Goal: Information Seeking & Learning: Learn about a topic

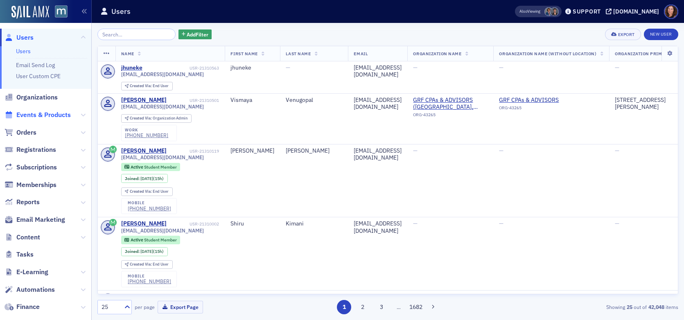
click at [46, 110] on span "Events & Products" at bounding box center [45, 115] width 91 height 18
click at [46, 118] on span "Events & Products" at bounding box center [43, 115] width 54 height 9
click at [133, 34] on input "search" at bounding box center [136, 34] width 78 height 11
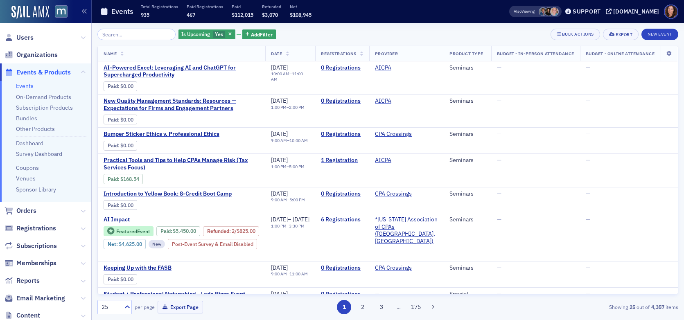
click at [29, 86] on link "Events" at bounding box center [25, 85] width 18 height 7
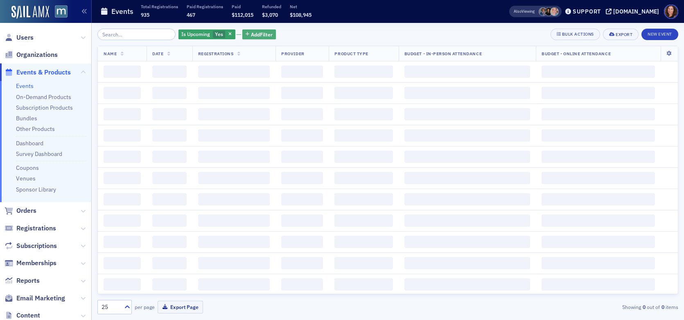
click at [251, 35] on span "Add Filter" at bounding box center [262, 34] width 22 height 7
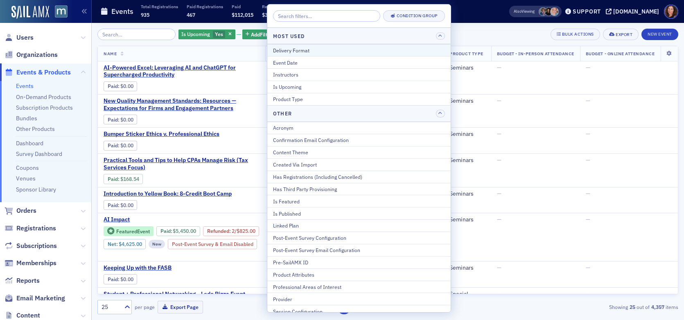
click at [311, 51] on div "Delivery Format" at bounding box center [359, 50] width 172 height 7
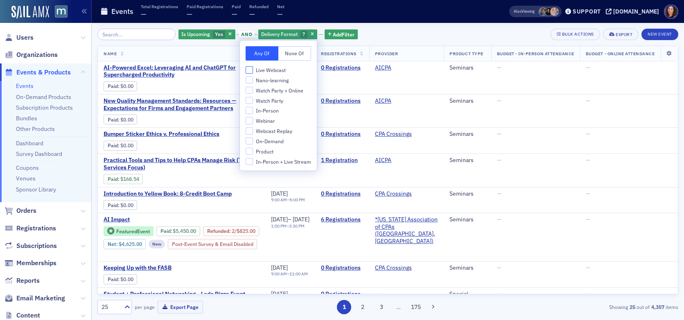
click at [251, 68] on input "Live Webcast" at bounding box center [249, 69] width 7 height 7
checkbox input "true"
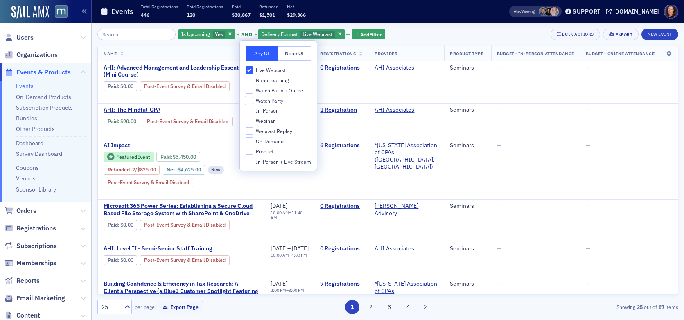
click at [248, 102] on input "Watch Party" at bounding box center [249, 100] width 7 height 7
checkbox input "true"
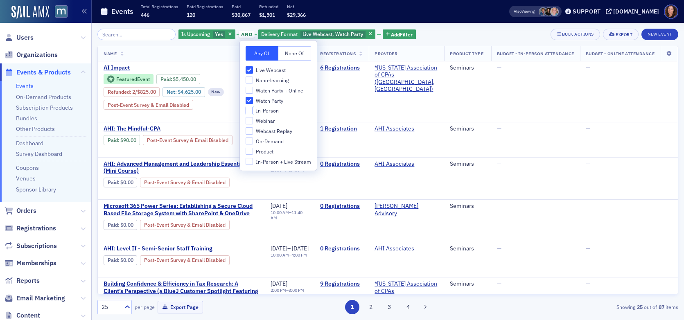
click at [250, 112] on input "In-Person" at bounding box center [249, 110] width 7 height 7
checkbox input "true"
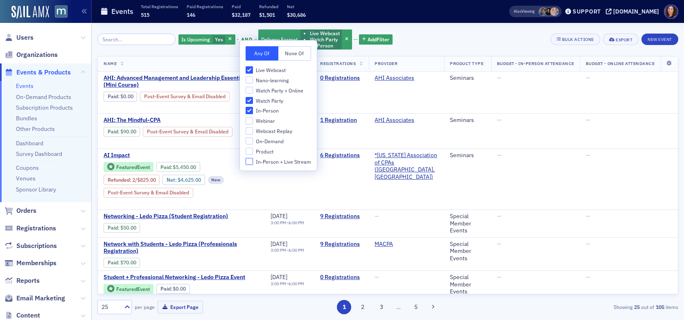
click at [248, 162] on input "In-Person + Live Stream" at bounding box center [249, 161] width 7 height 7
checkbox input "true"
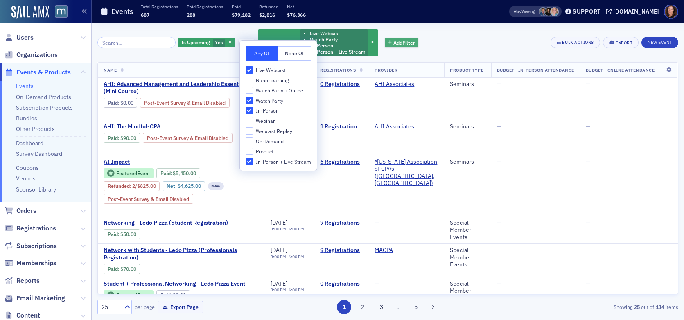
click at [395, 43] on span "Add Filter" at bounding box center [404, 42] width 22 height 7
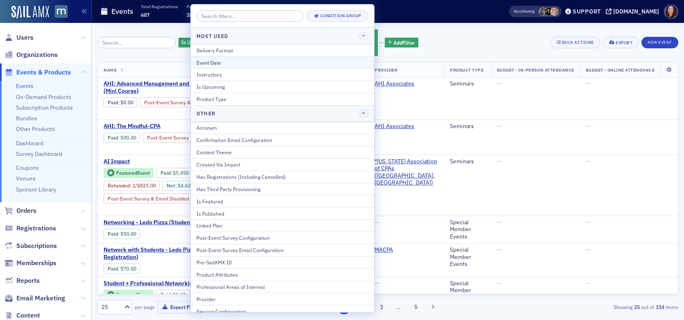
click at [234, 64] on div "Event Date" at bounding box center [282, 62] width 172 height 7
select select "8"
select select "2025"
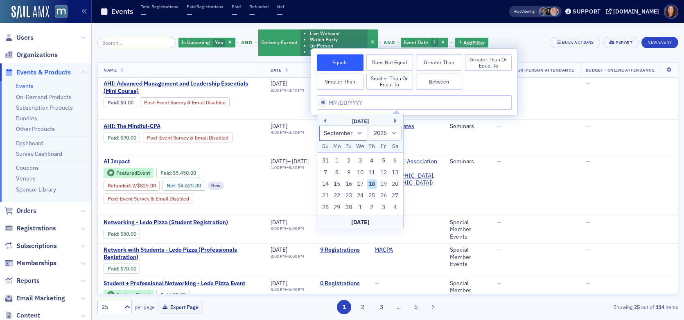
click at [373, 184] on div "18" at bounding box center [372, 184] width 10 height 10
type input "[DATE]"
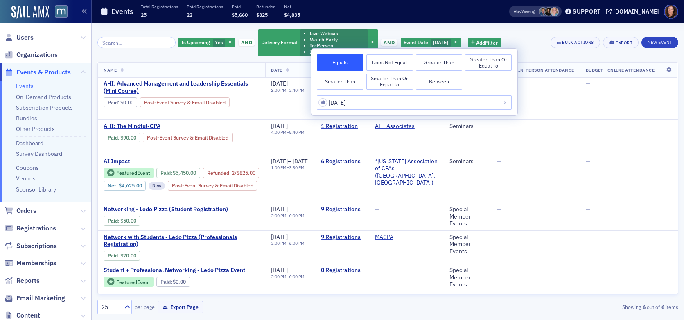
click at [449, 82] on button "Between" at bounding box center [439, 82] width 47 height 16
select select "8"
select select "2025"
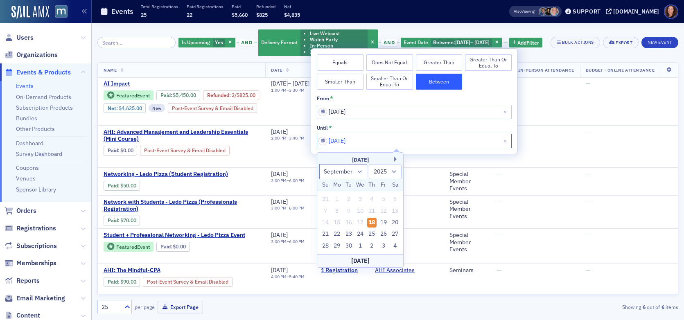
click at [429, 138] on input "[DATE]" at bounding box center [414, 141] width 195 height 14
click at [394, 158] on button "Next Month" at bounding box center [396, 159] width 5 height 5
select select "9"
click at [393, 220] on div "18" at bounding box center [395, 223] width 10 height 10
type input "[DATE]"
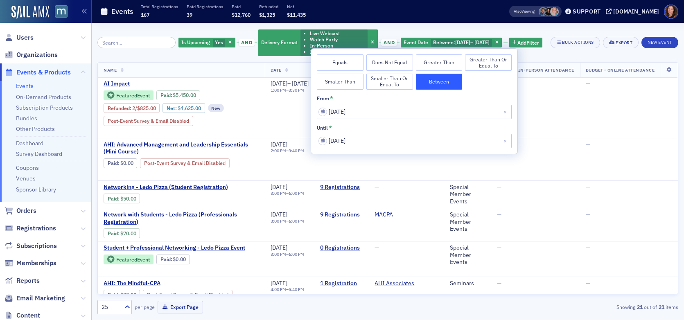
click at [540, 56] on div "Is Upcoming Yes and Delivery Format Live Webcast Watch Party In-Person In-Perso…" at bounding box center [360, 43] width 364 height 28
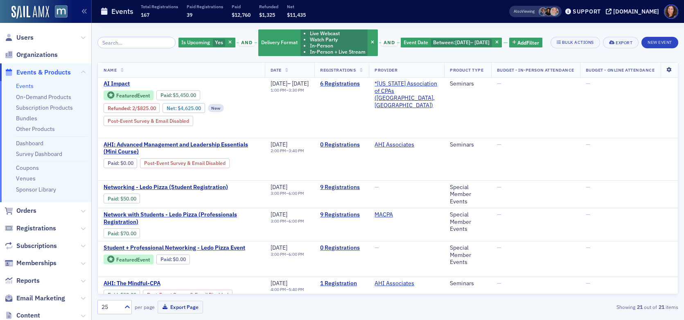
click at [662, 72] on icon at bounding box center [669, 70] width 17 height 5
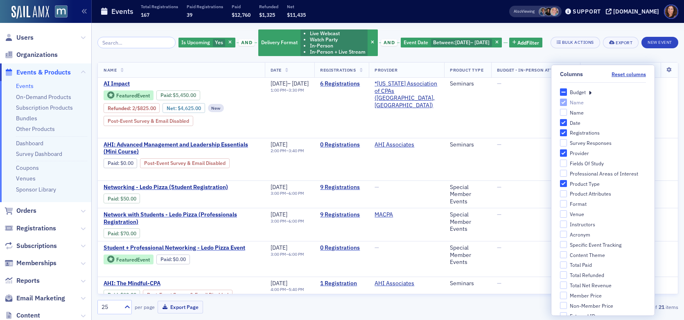
click at [583, 92] on div "Budget" at bounding box center [603, 91] width 86 height 7
click at [589, 92] on icon at bounding box center [590, 91] width 3 height 7
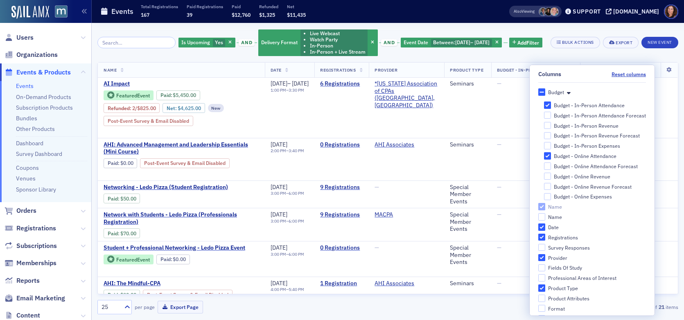
click at [670, 56] on div "Is Upcoming Yes and Delivery Format Live Webcast Watch Party In-Person In-Perso…" at bounding box center [387, 43] width 581 height 28
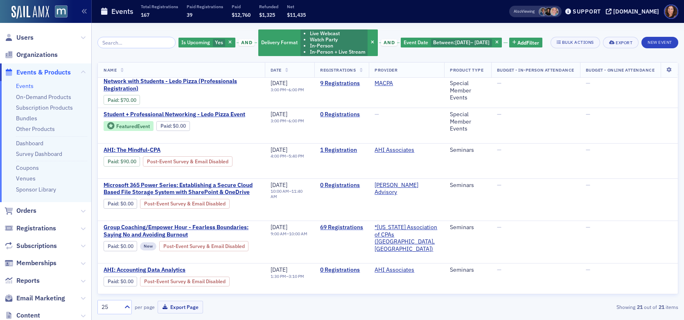
scroll to position [0, 9]
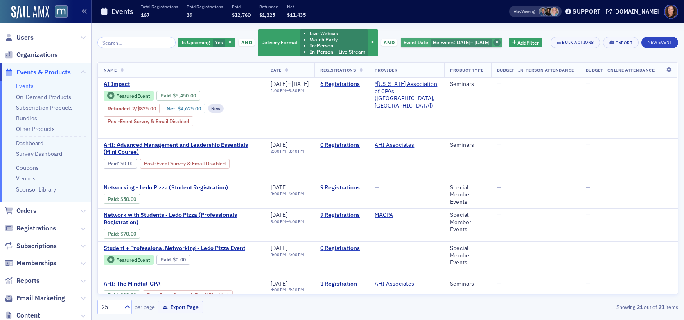
click at [501, 42] on span "button" at bounding box center [496, 42] width 7 height 7
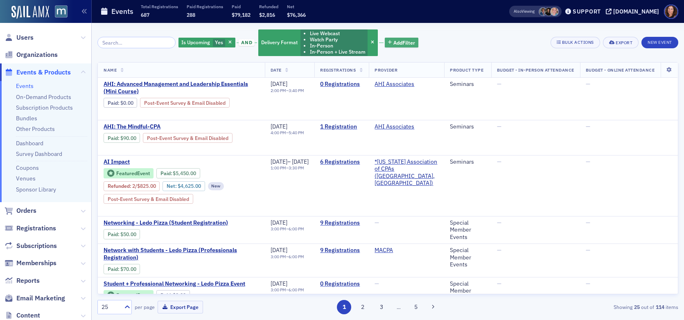
click at [404, 44] on span "Add Filter" at bounding box center [404, 42] width 22 height 7
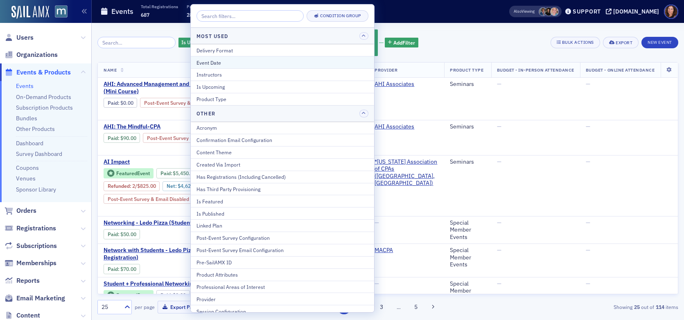
click at [274, 63] on div "Event Date" at bounding box center [282, 62] width 172 height 7
select select "8"
select select "2025"
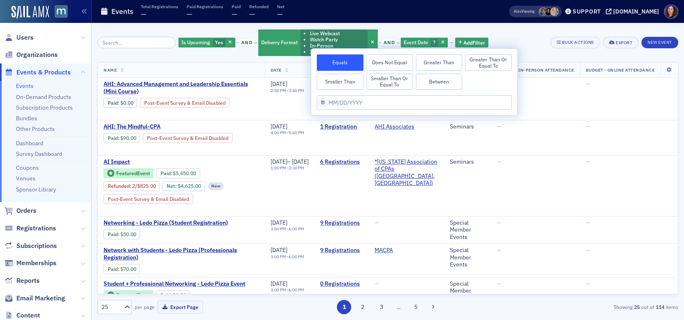
click at [440, 81] on button "Between" at bounding box center [439, 82] width 47 height 16
select select "8"
select select "2025"
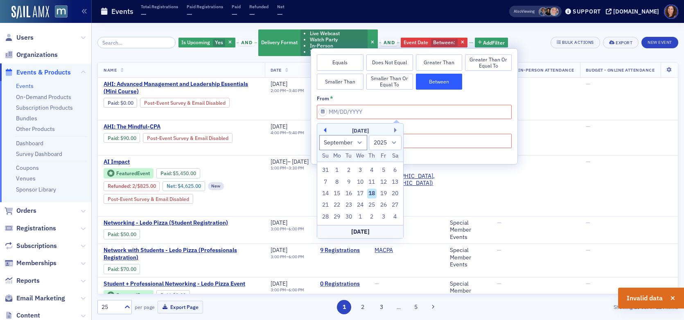
click at [325, 129] on button "Previous Month" at bounding box center [323, 130] width 5 height 5
select select "6"
click at [350, 168] on div "1" at bounding box center [349, 170] width 10 height 10
type input "[DATE]"
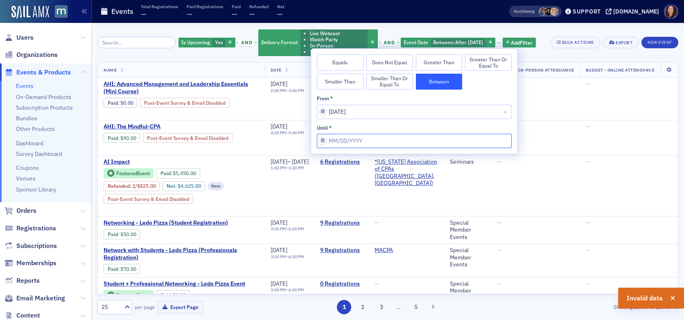
click at [382, 142] on input "from *" at bounding box center [414, 141] width 195 height 14
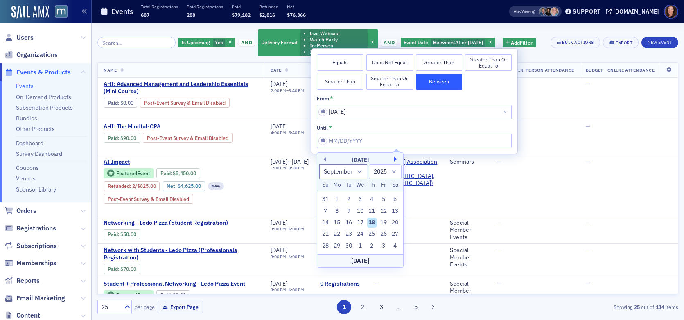
click at [395, 160] on button "Next Month" at bounding box center [396, 159] width 5 height 5
select select "9"
click at [350, 142] on input "from *" at bounding box center [414, 141] width 195 height 14
click at [356, 255] on div "[DATE]" at bounding box center [360, 260] width 86 height 13
type input "[DATE]"
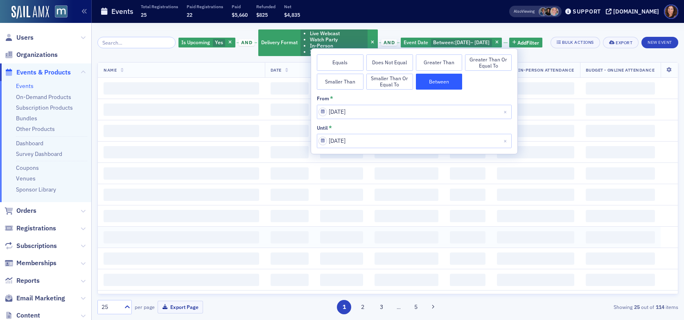
scroll to position [0, 2]
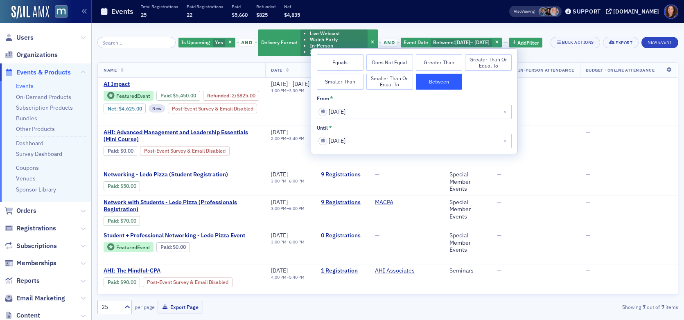
click at [539, 56] on div "Is Upcoming Yes and Delivery Format Live Webcast Watch Party In-Person In-Perso…" at bounding box center [360, 43] width 364 height 28
